Goal: Information Seeking & Learning: Learn about a topic

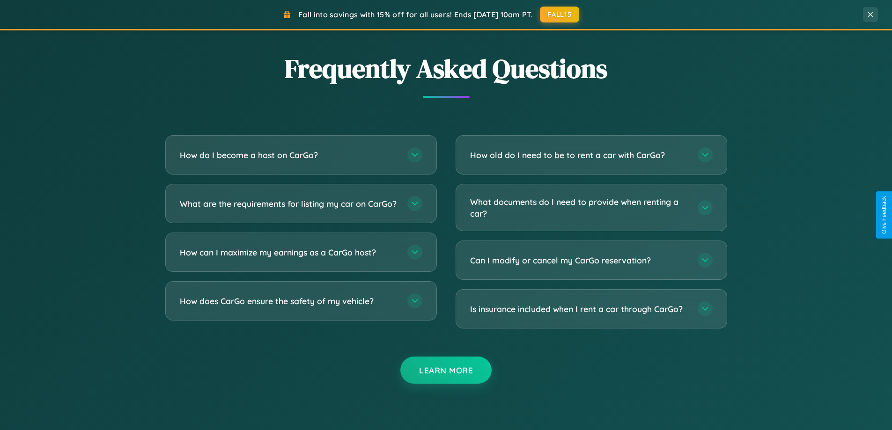
scroll to position [1803, 0]
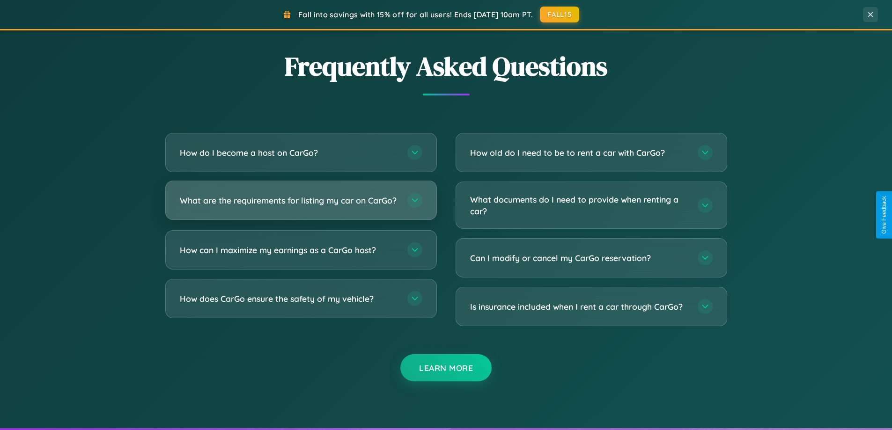
click at [301, 205] on h3 "What are the requirements for listing my car on CarGo?" at bounding box center [289, 201] width 218 height 12
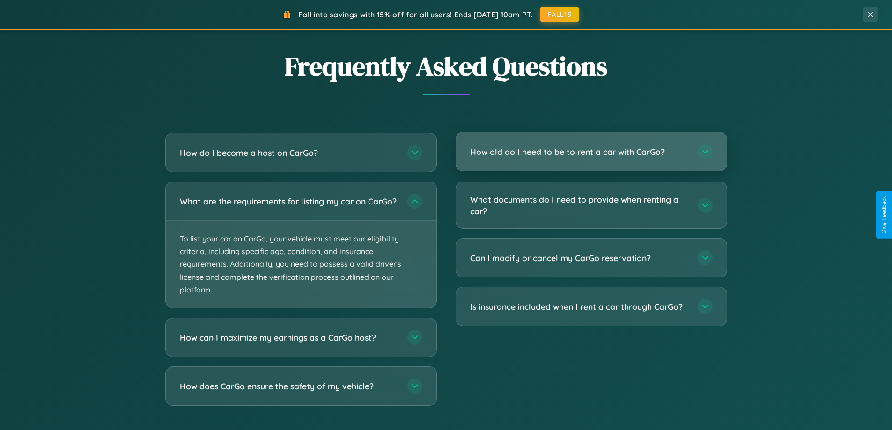
click at [591, 152] on h3 "How old do I need to be to rent a car with CarGo?" at bounding box center [579, 152] width 218 height 12
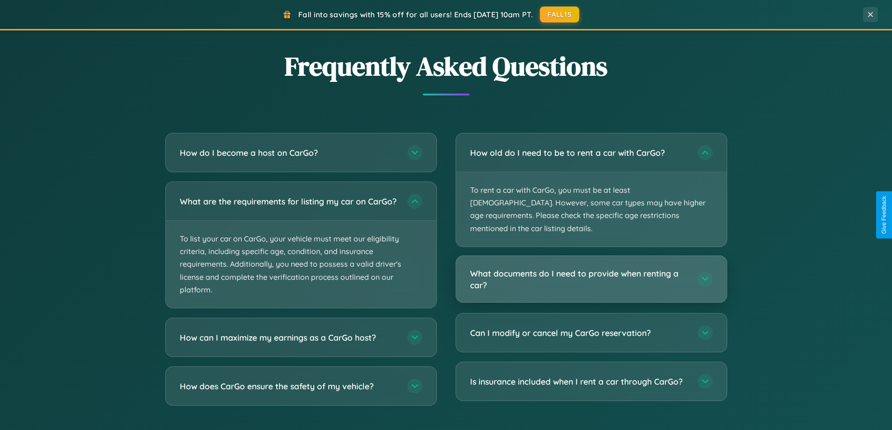
click at [591, 268] on h3 "What documents do I need to provide when renting a car?" at bounding box center [579, 279] width 218 height 23
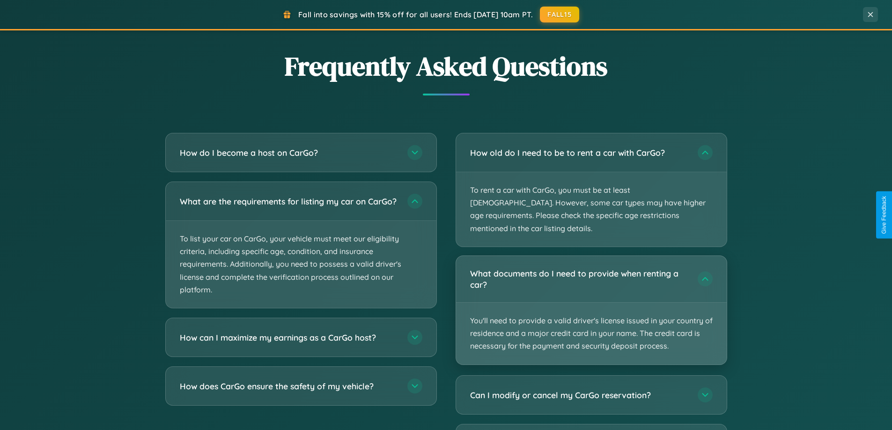
click at [591, 303] on p "You'll need to provide a valid driver's license issued in your country of resid…" at bounding box center [591, 334] width 271 height 62
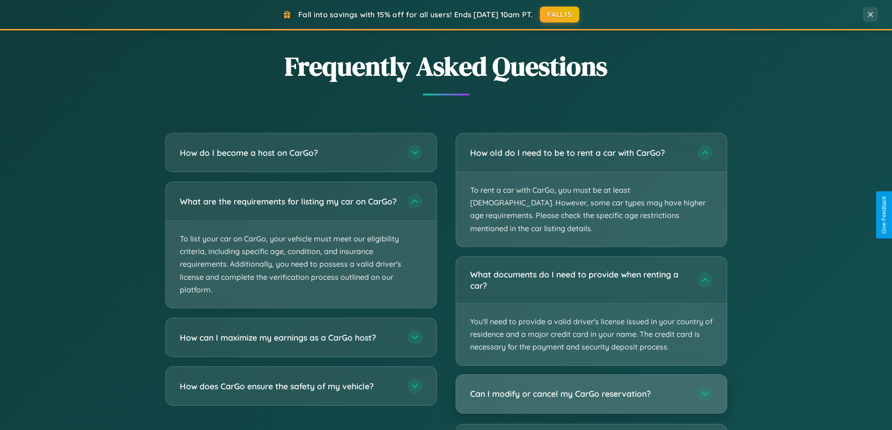
click at [591, 388] on h3 "Can I modify or cancel my CarGo reservation?" at bounding box center [579, 394] width 218 height 12
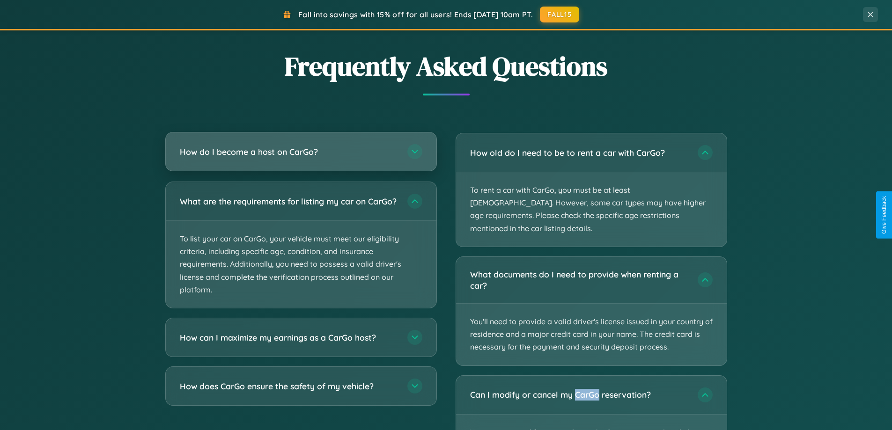
click at [301, 152] on h3 "How do I become a host on CarGo?" at bounding box center [289, 152] width 218 height 12
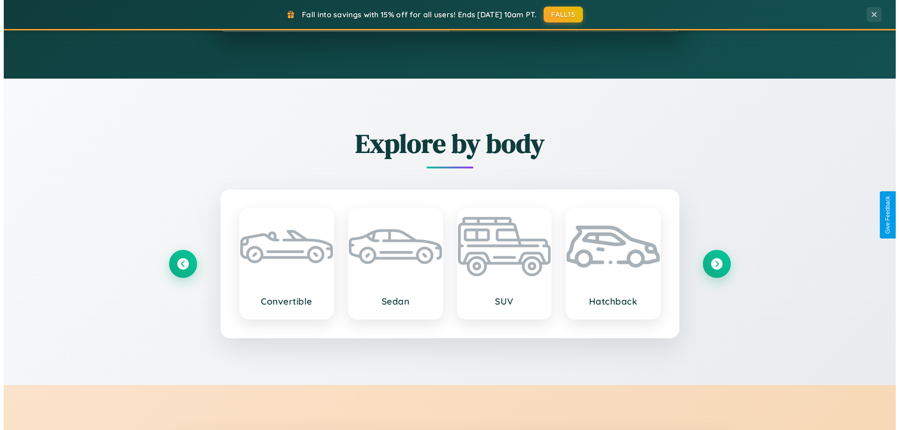
scroll to position [0, 0]
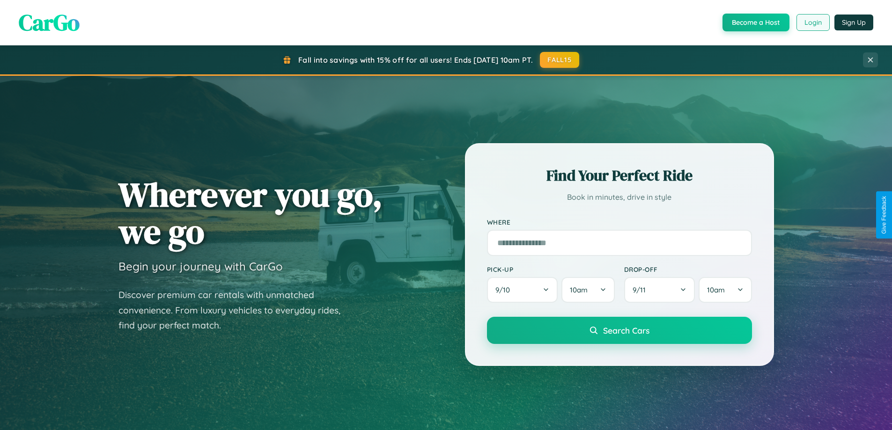
click at [813, 22] on button "Login" at bounding box center [813, 22] width 33 height 17
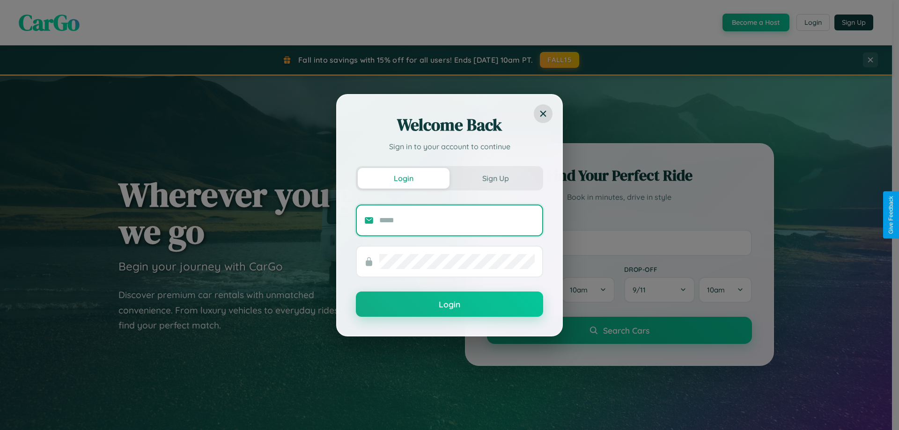
click at [457, 220] on input "text" at bounding box center [457, 220] width 156 height 15
type input "**********"
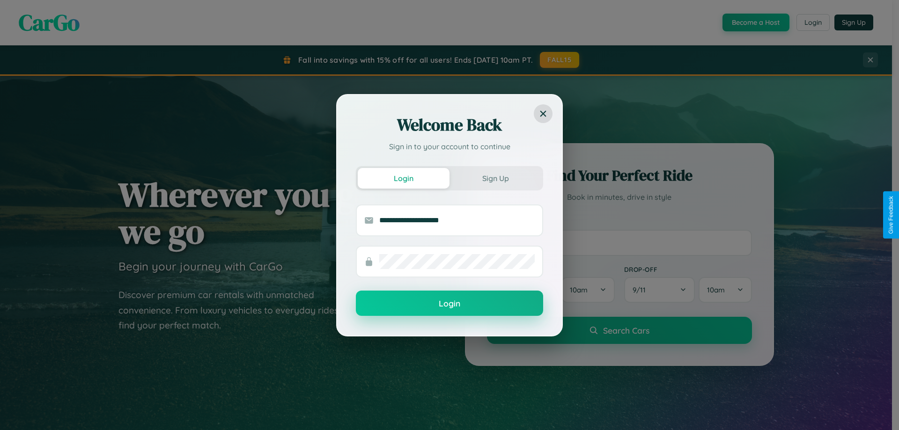
click at [450, 304] on button "Login" at bounding box center [449, 303] width 187 height 25
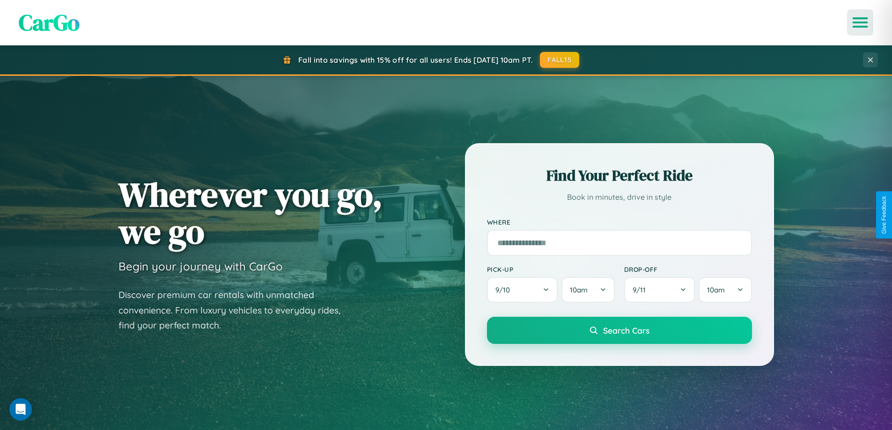
click at [861, 22] on icon "Open menu" at bounding box center [861, 22] width 14 height 8
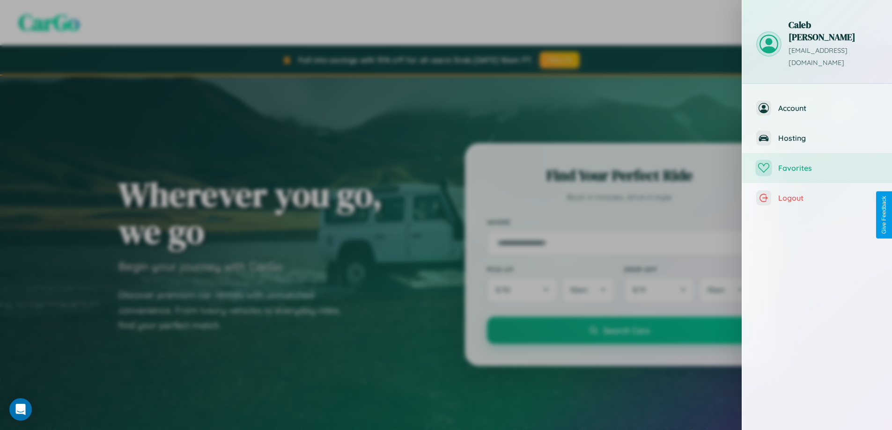
click at [817, 163] on span "Favorites" at bounding box center [829, 167] width 100 height 9
